Goal: Navigation & Orientation: Find specific page/section

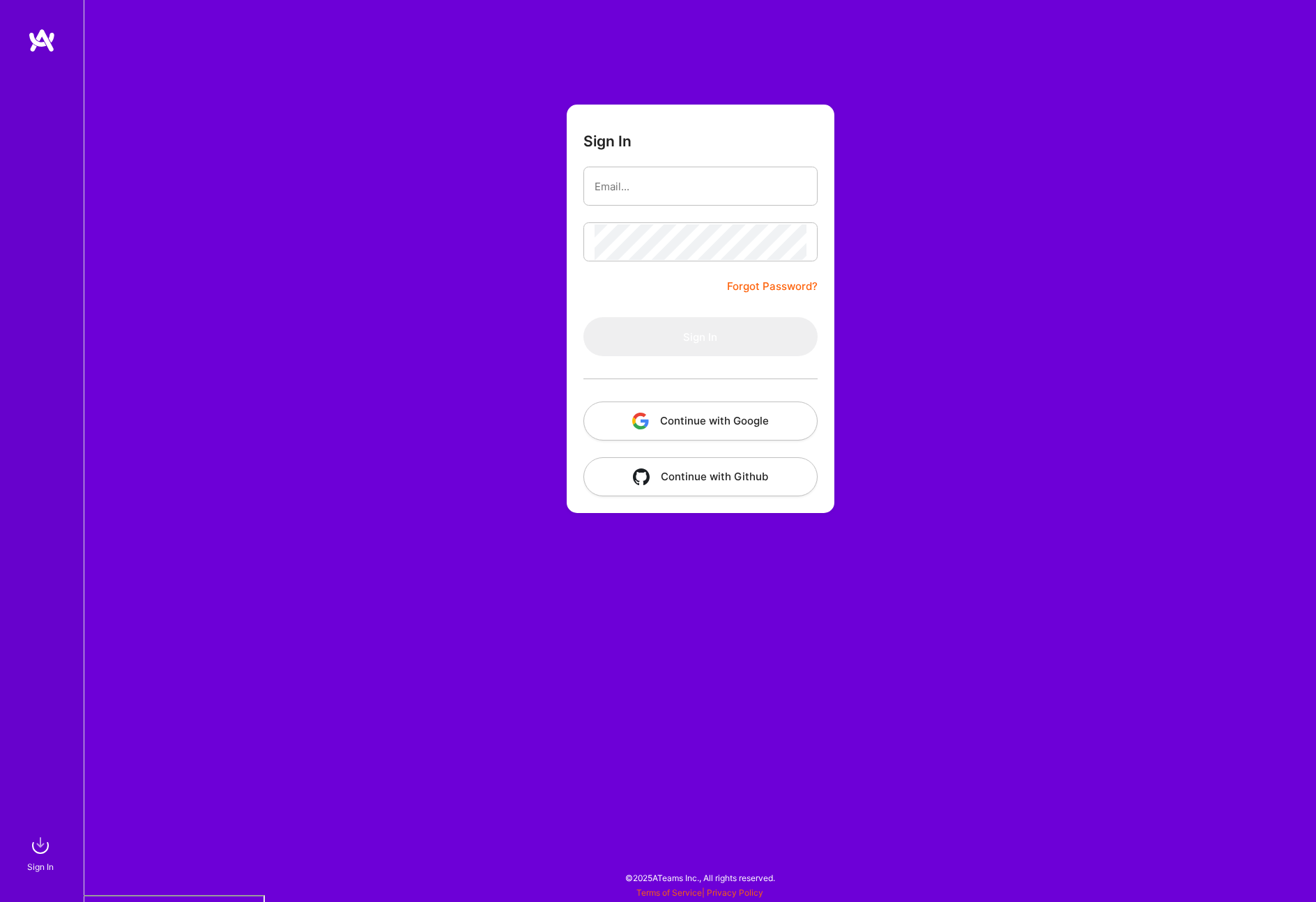
click at [753, 430] on button "Continue with Google" at bounding box center [700, 420] width 234 height 39
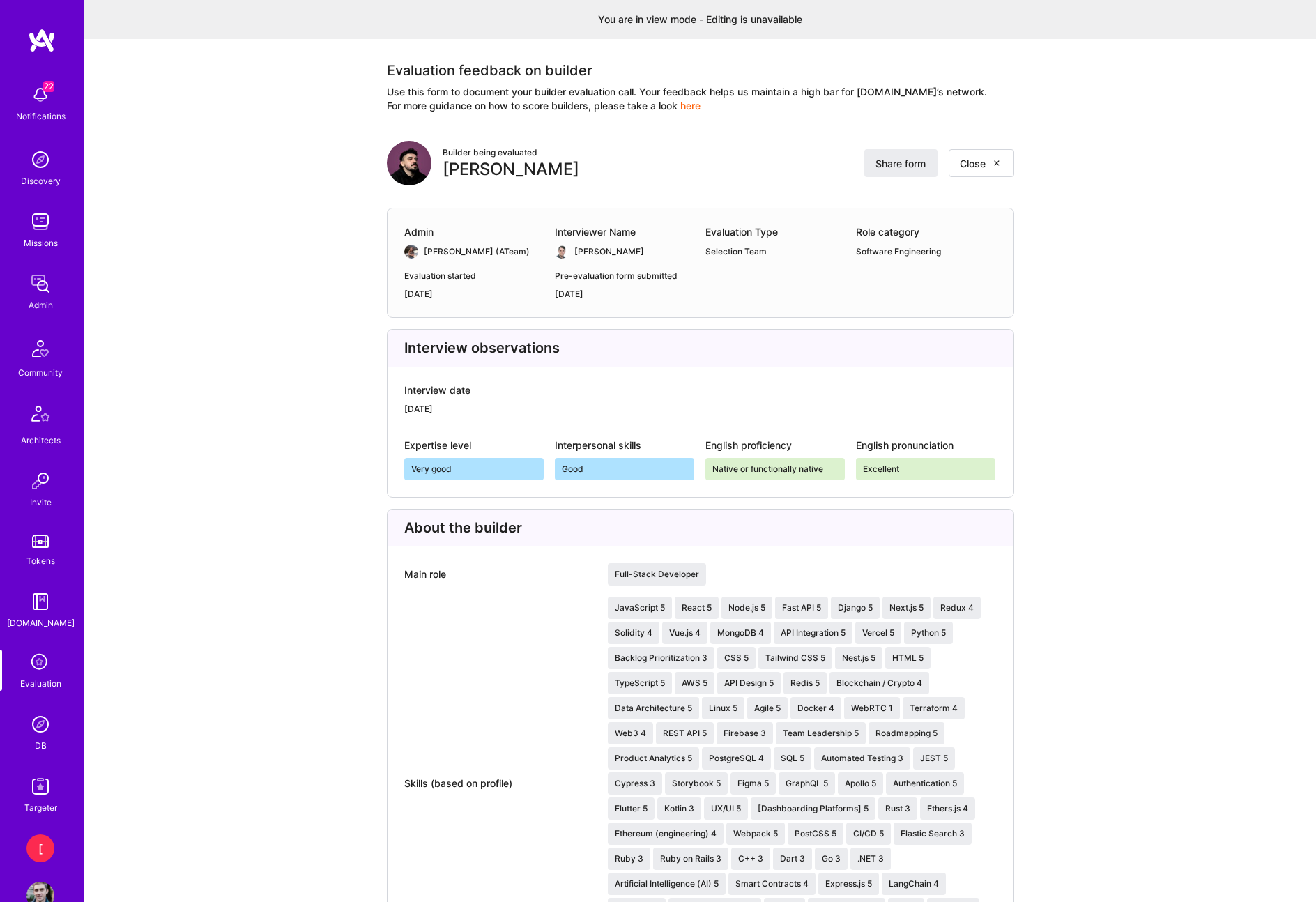
click at [35, 295] on img at bounding box center [41, 284] width 28 height 28
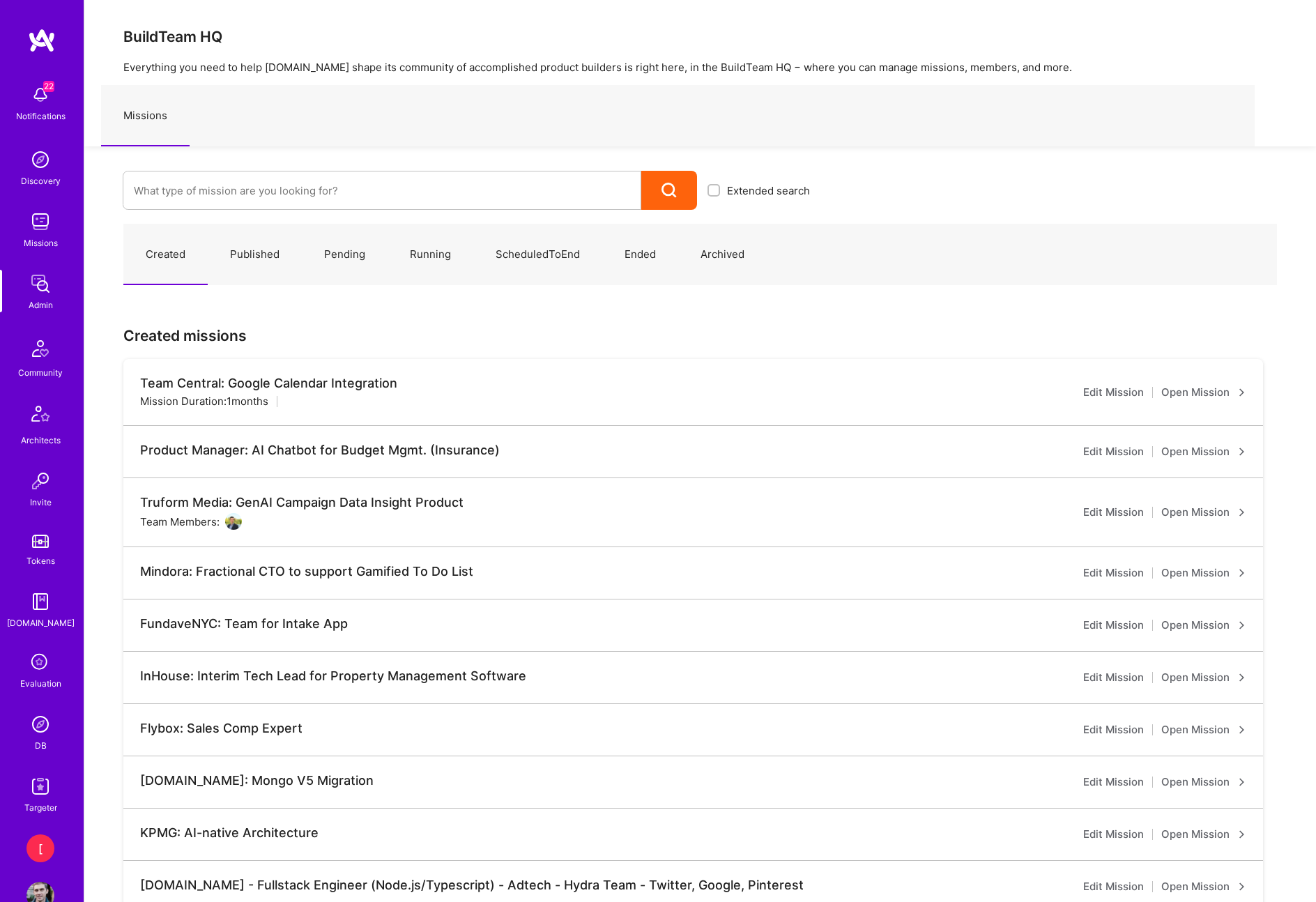
click at [268, 252] on link "Published" at bounding box center [255, 254] width 94 height 60
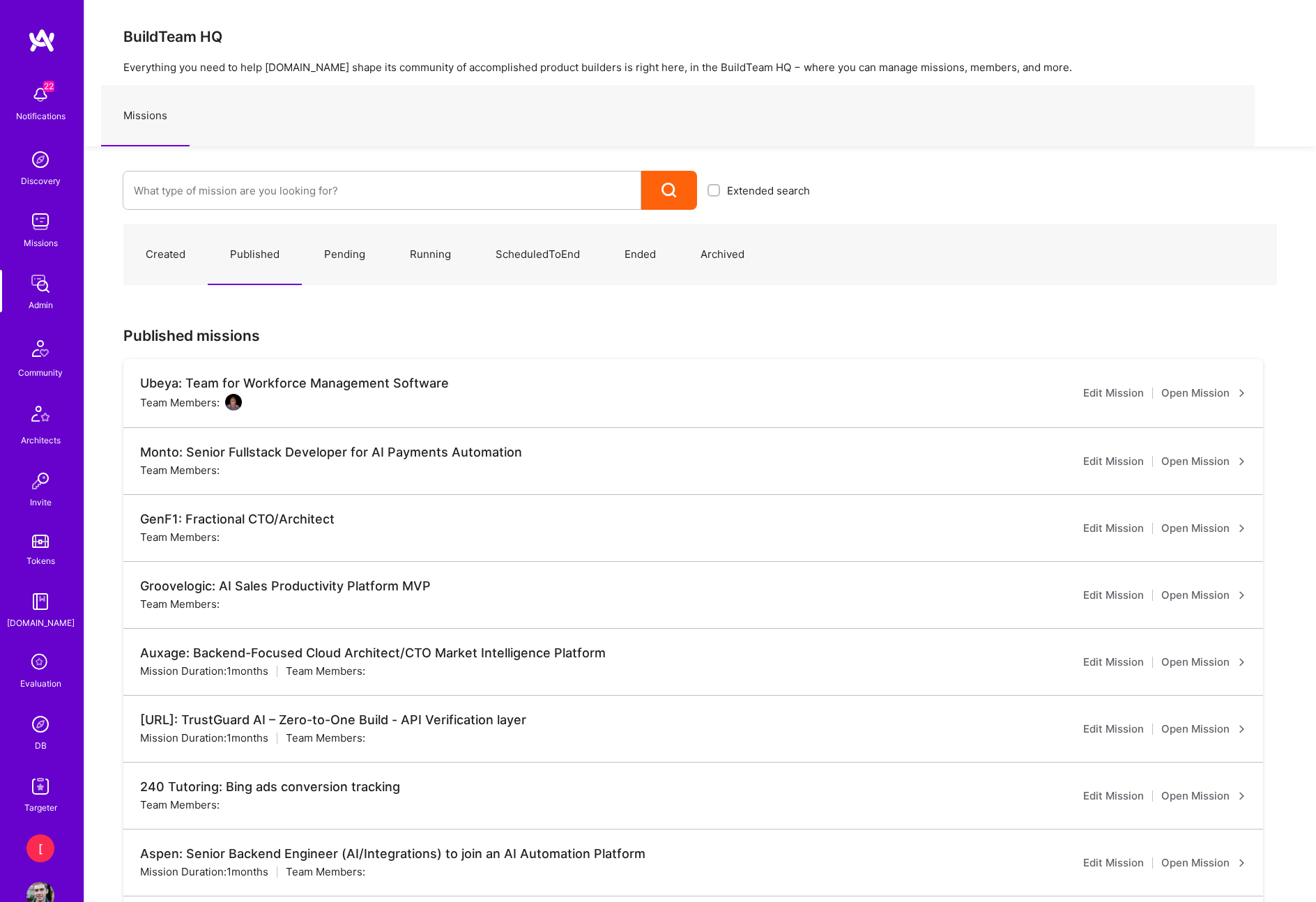
click at [41, 280] on img at bounding box center [41, 284] width 28 height 28
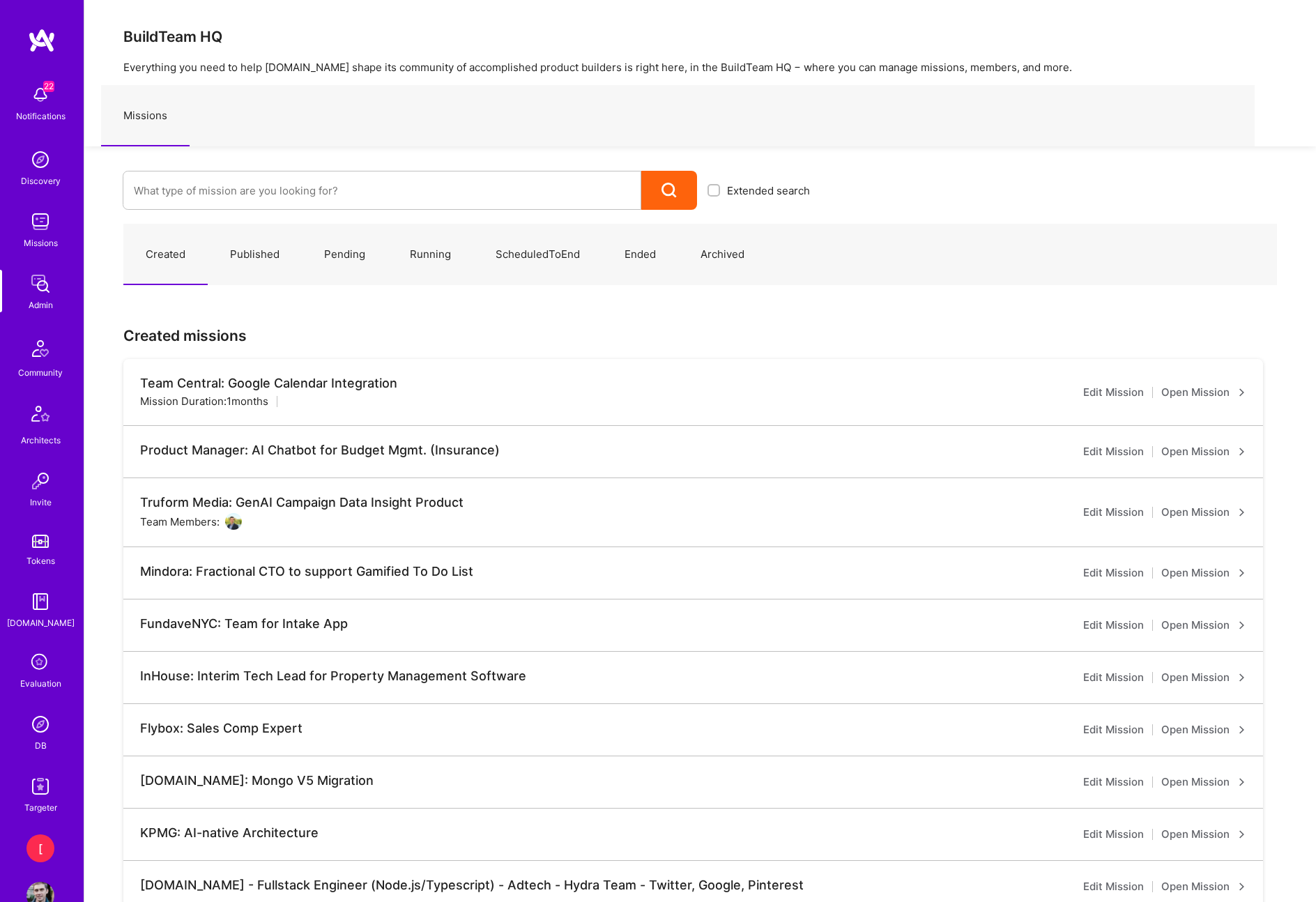
click at [259, 259] on link "Published" at bounding box center [255, 254] width 94 height 60
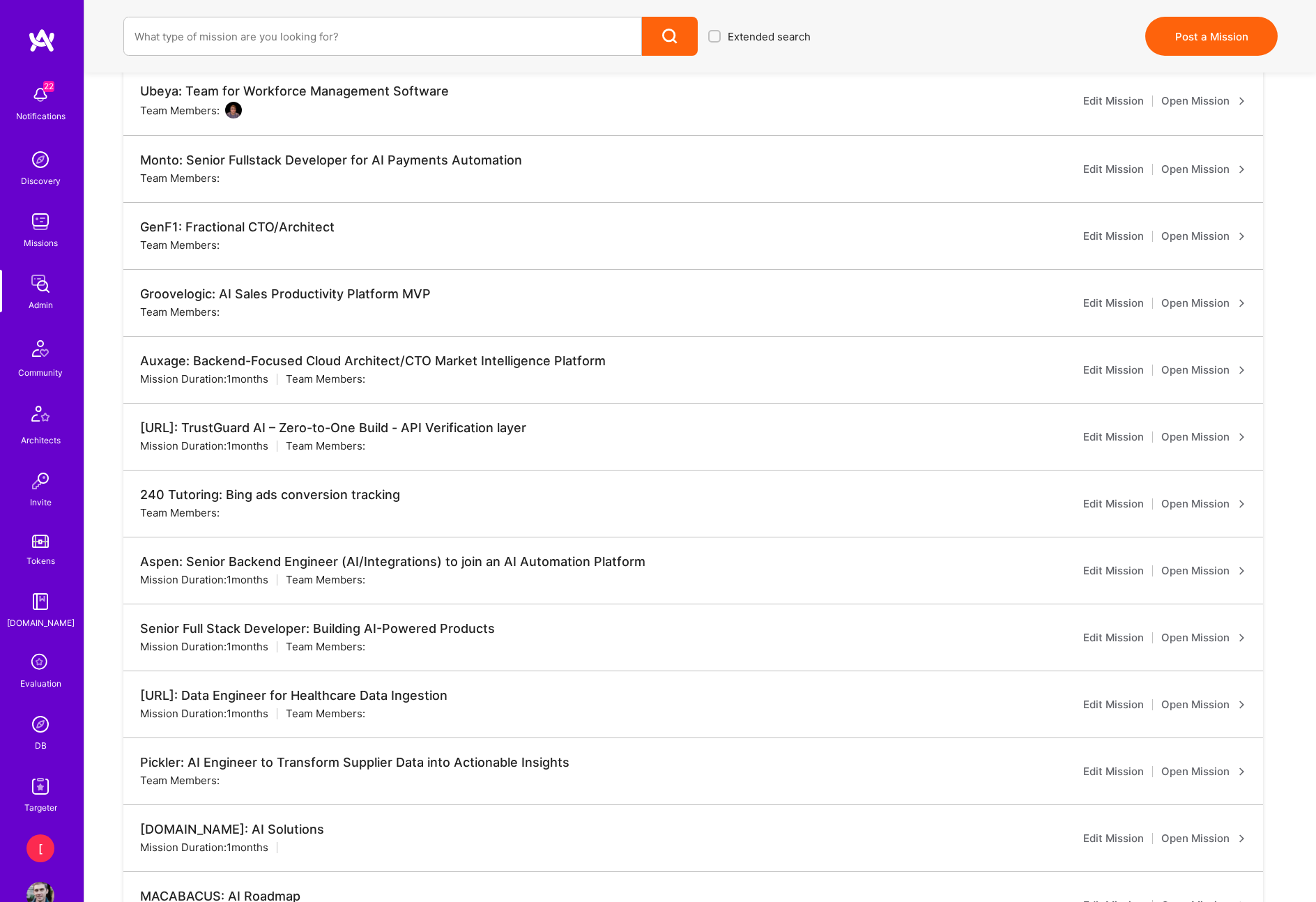
click at [1204, 630] on link "Open Mission" at bounding box center [1203, 638] width 85 height 17
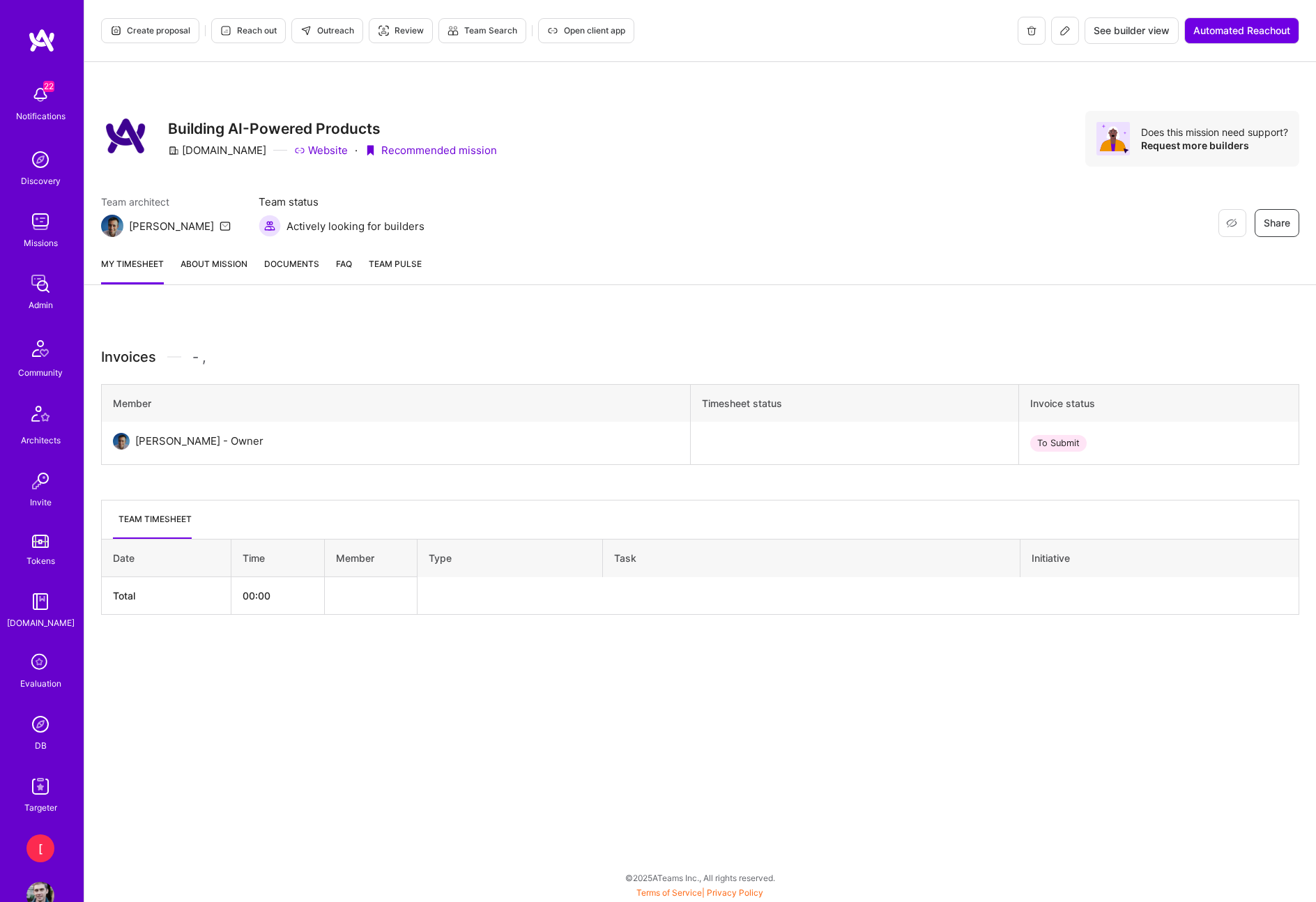
click at [1121, 32] on span "See builder view" at bounding box center [1132, 31] width 76 height 14
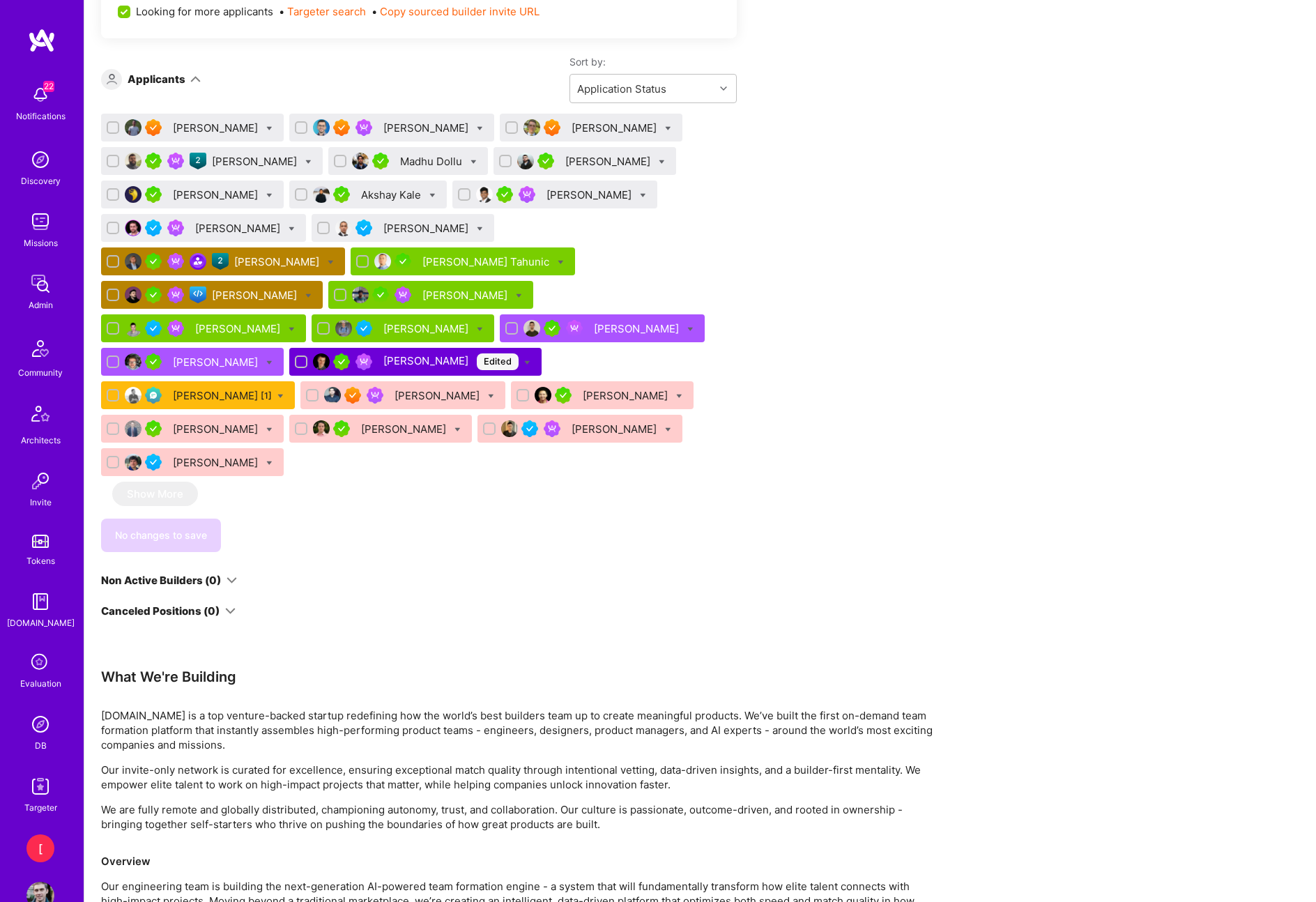
scroll to position [1073, 0]
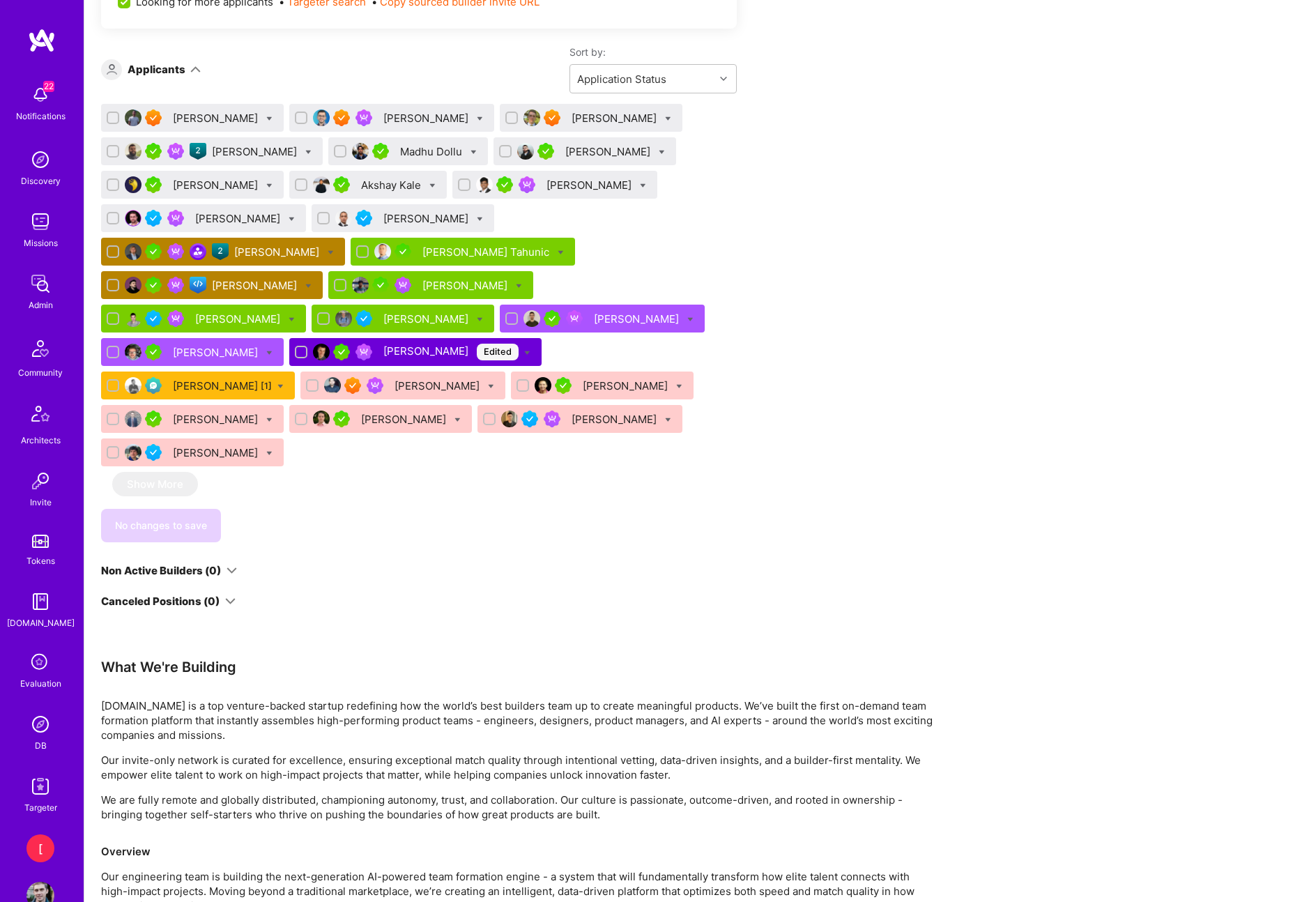
click at [300, 278] on div "[PERSON_NAME]" at bounding box center [256, 285] width 88 height 15
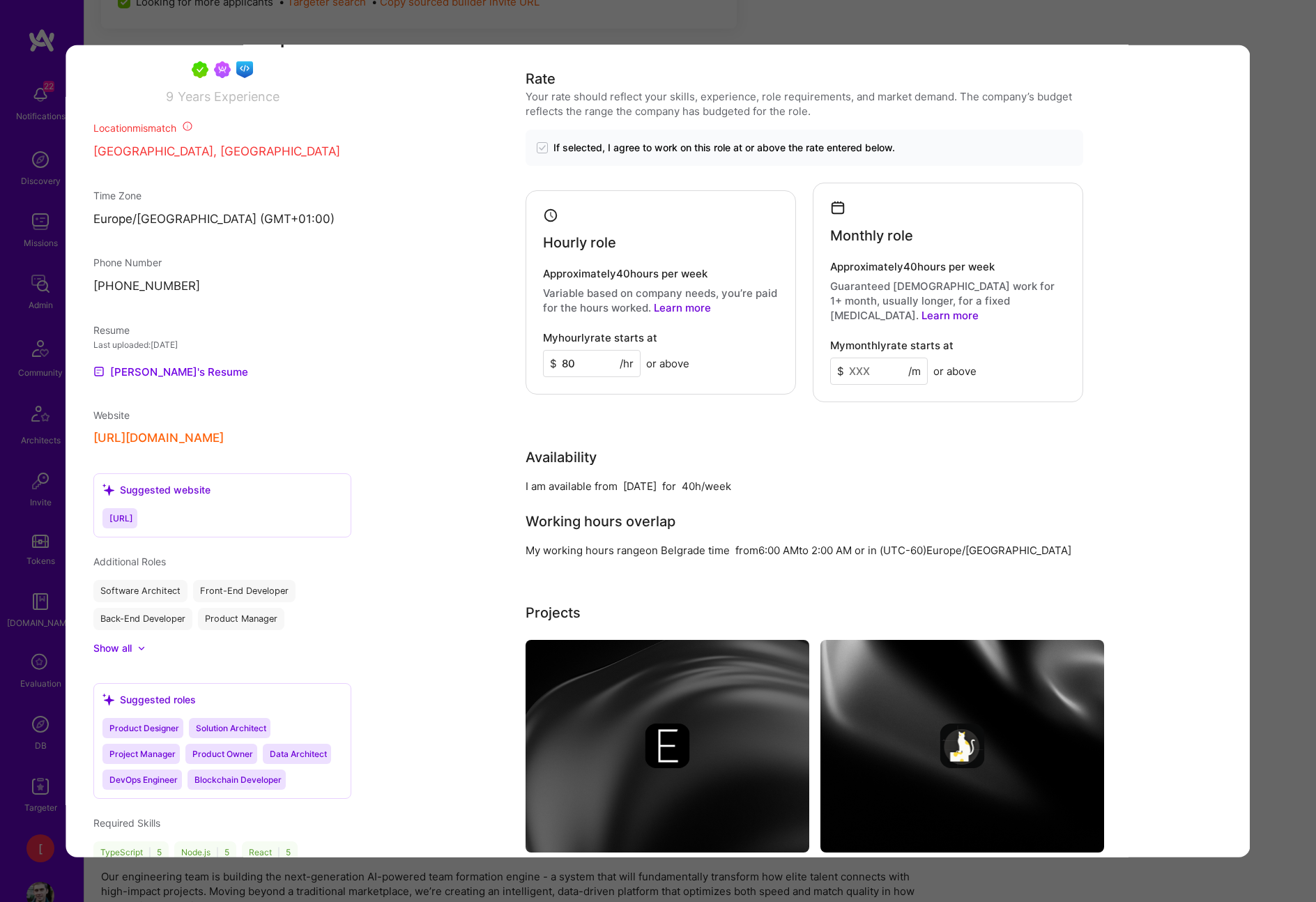
scroll to position [1588, 0]
